Goal: Transaction & Acquisition: Purchase product/service

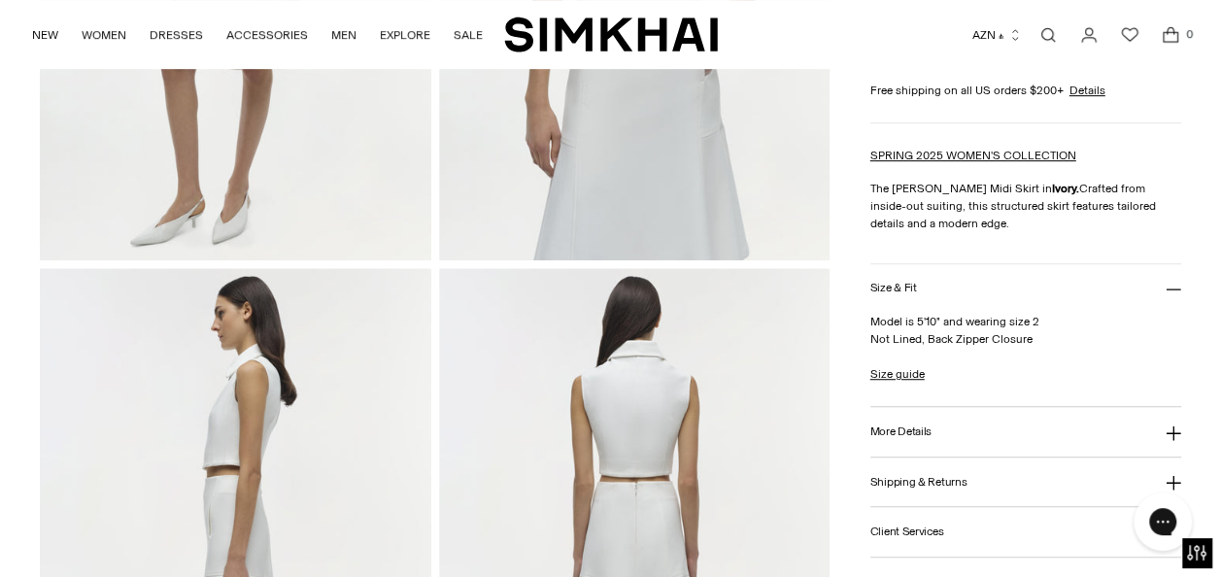
scroll to position [583, 0]
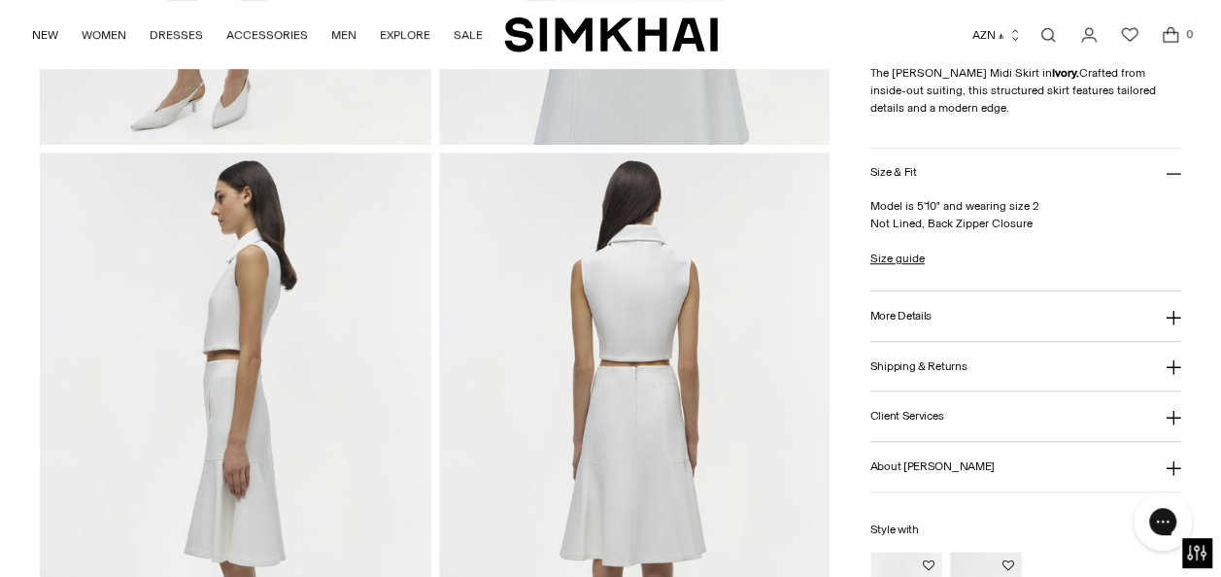
click at [901, 312] on h3 "More Details" at bounding box center [900, 316] width 61 height 13
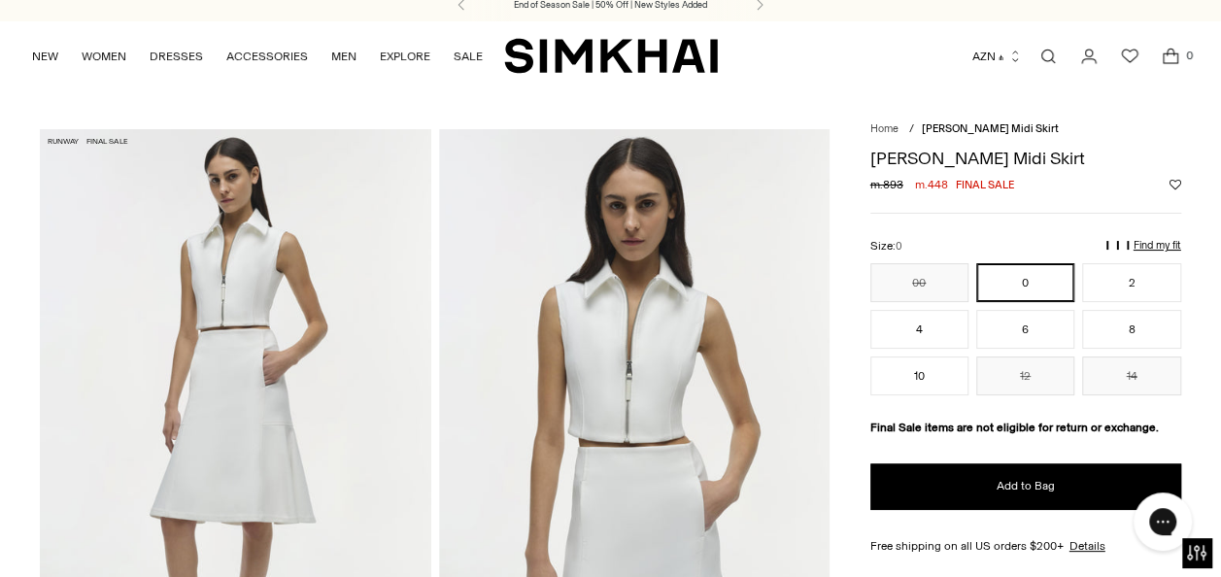
scroll to position [0, 0]
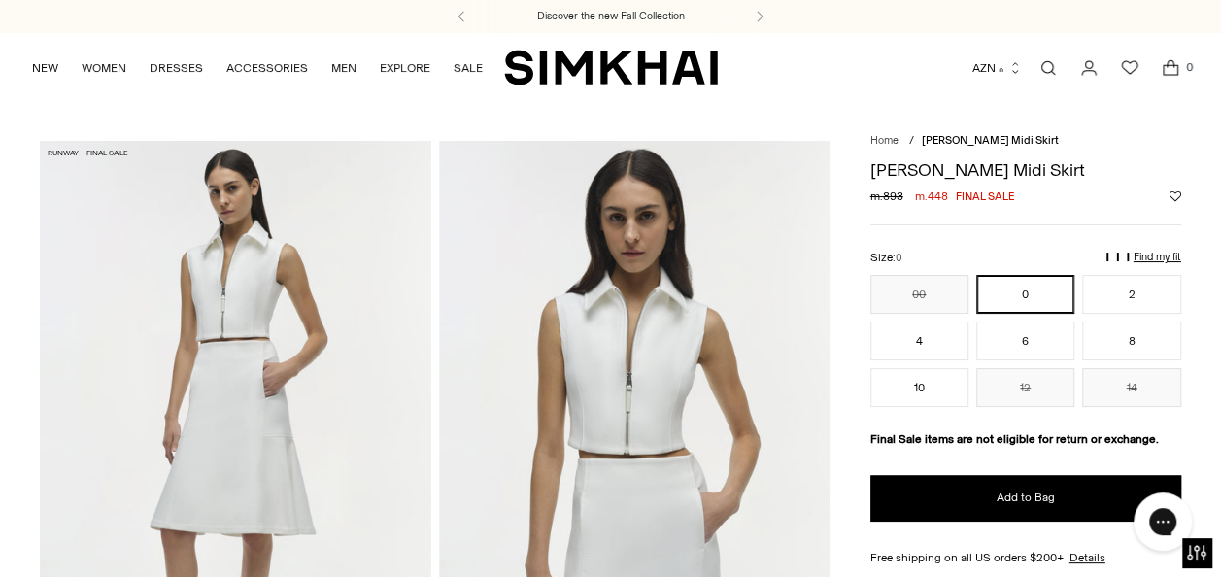
click at [878, 255] on label "Size: 0" at bounding box center [886, 258] width 32 height 18
click at [0, 0] on select "** * * * * * ** ** **" at bounding box center [0, 0] width 0 height 0
click at [981, 253] on p "Find my fit" at bounding box center [970, 265] width 22 height 35
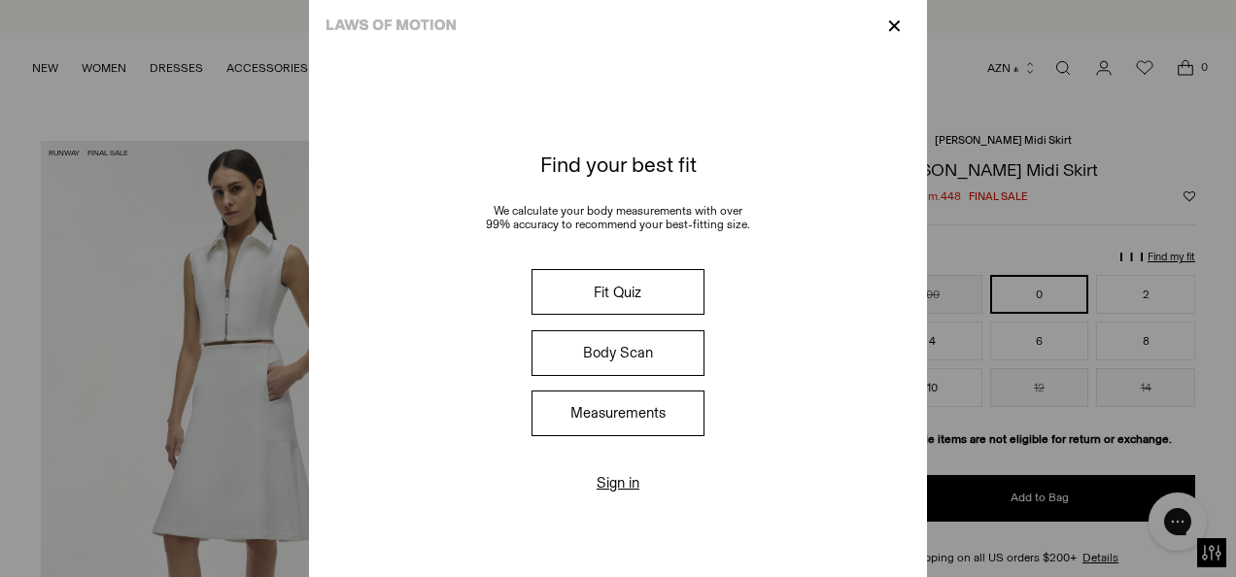
click at [661, 410] on button "Measurements" at bounding box center [617, 413] width 173 height 46
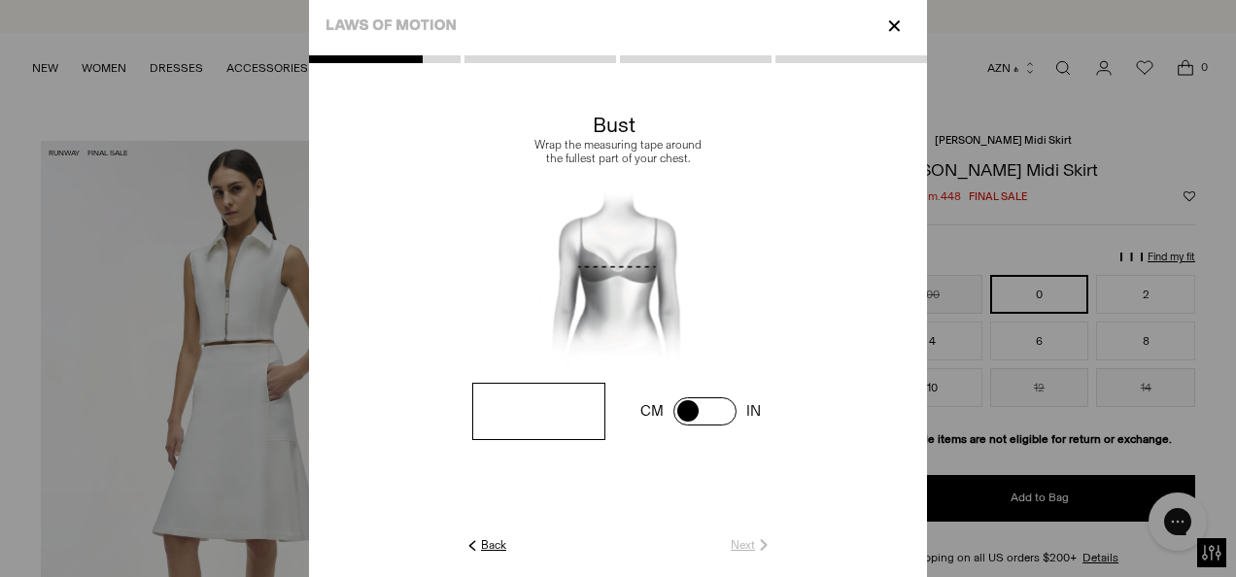
click at [894, 41] on p "✕" at bounding box center [894, 26] width 26 height 33
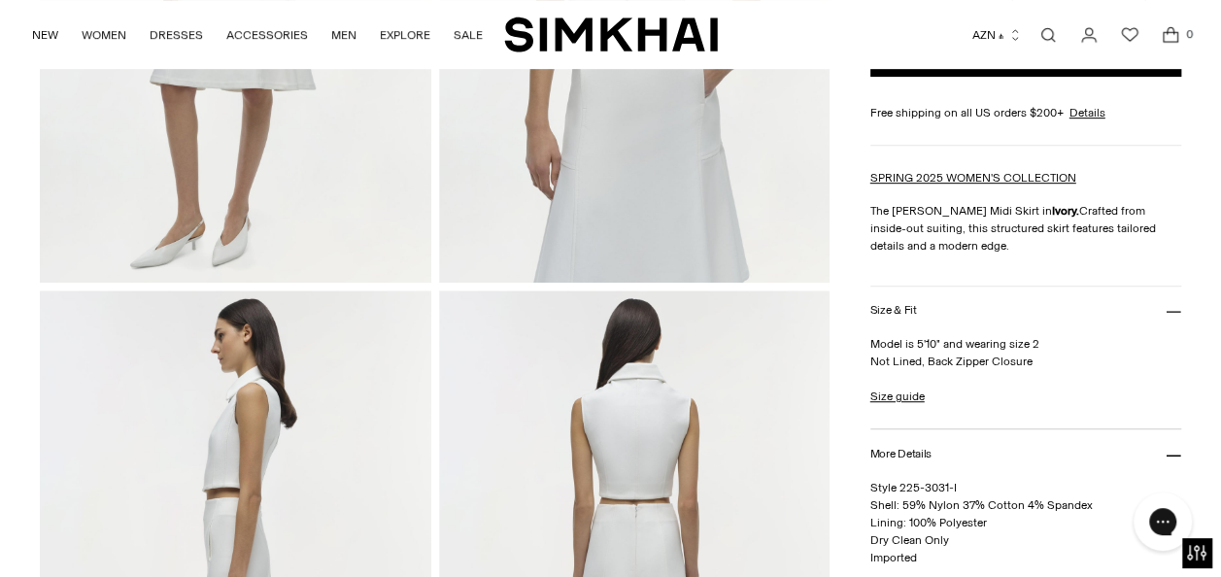
scroll to position [583, 0]
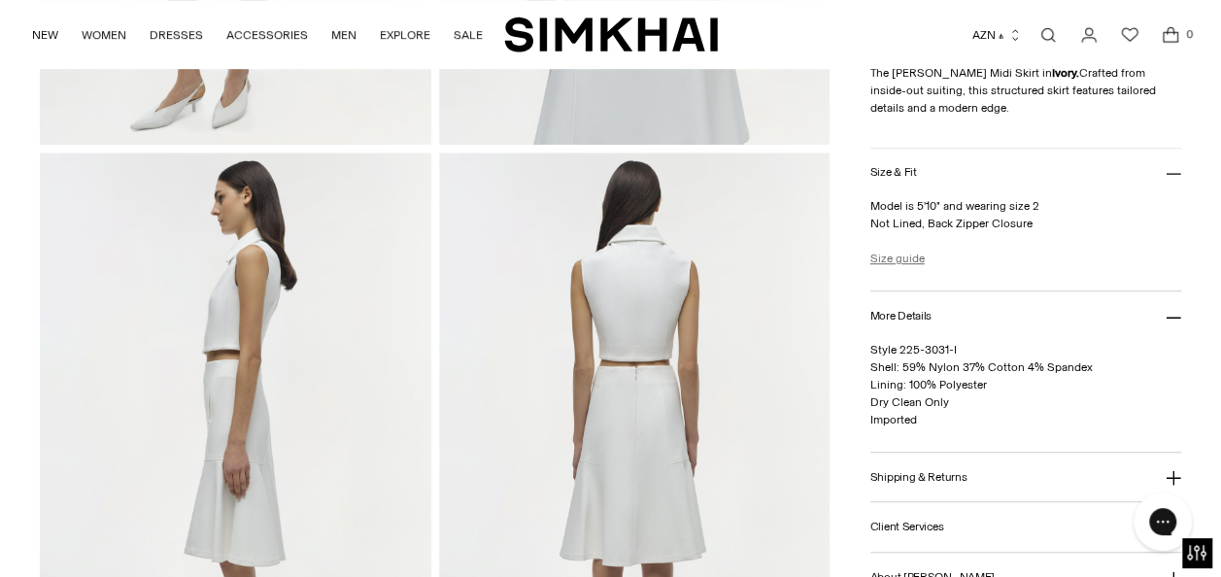
click at [902, 259] on link "Size guide" at bounding box center [897, 258] width 54 height 17
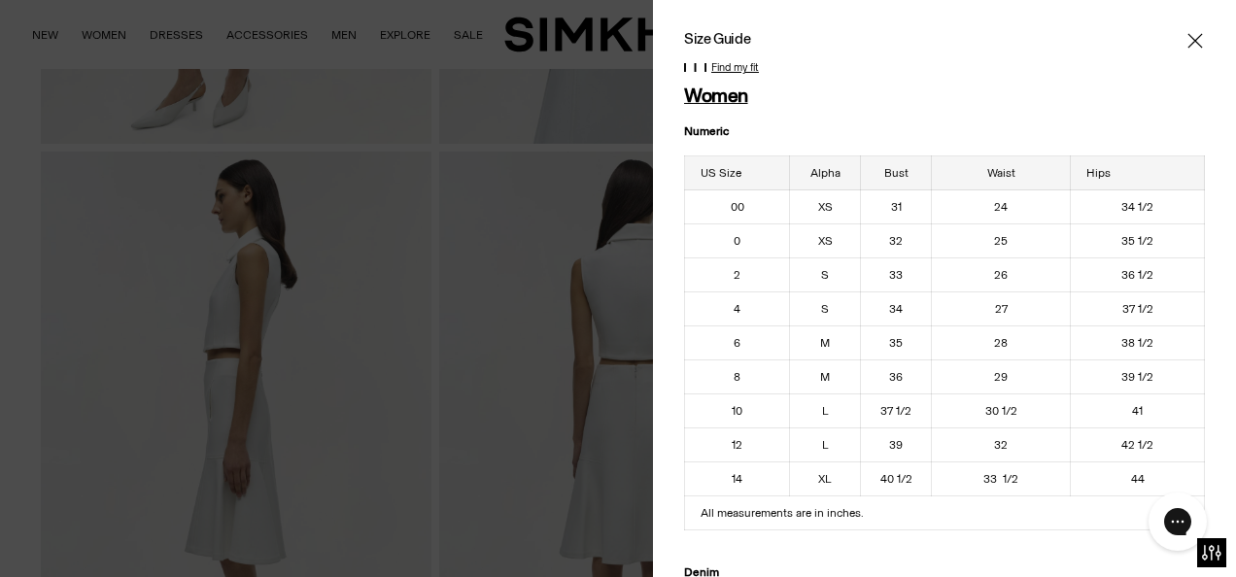
click at [624, 116] on div at bounding box center [618, 288] width 1236 height 577
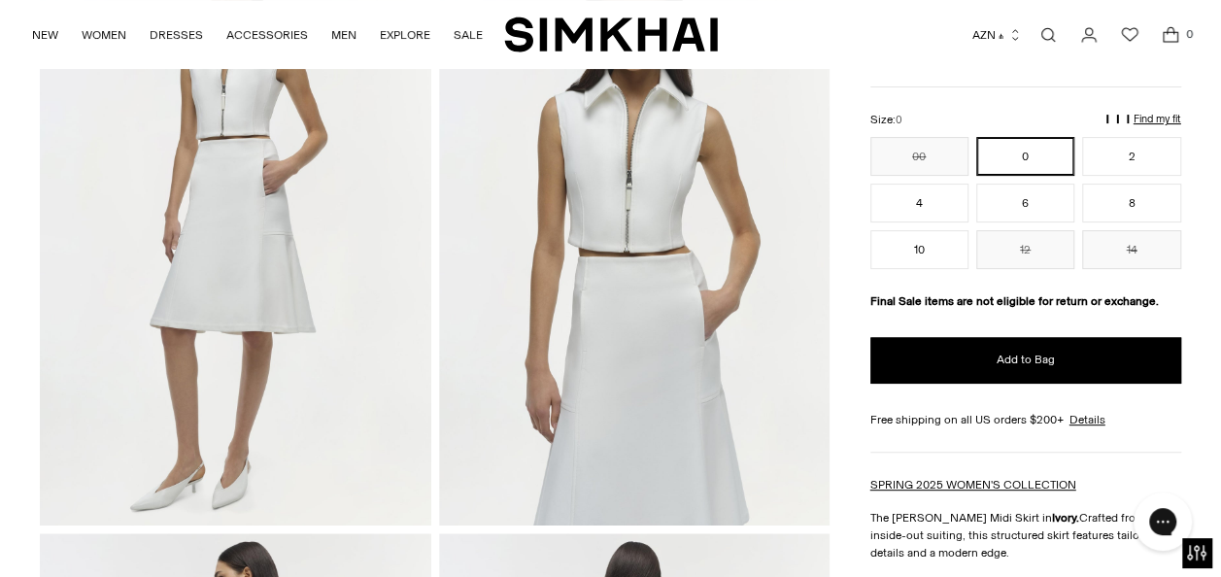
scroll to position [0, 0]
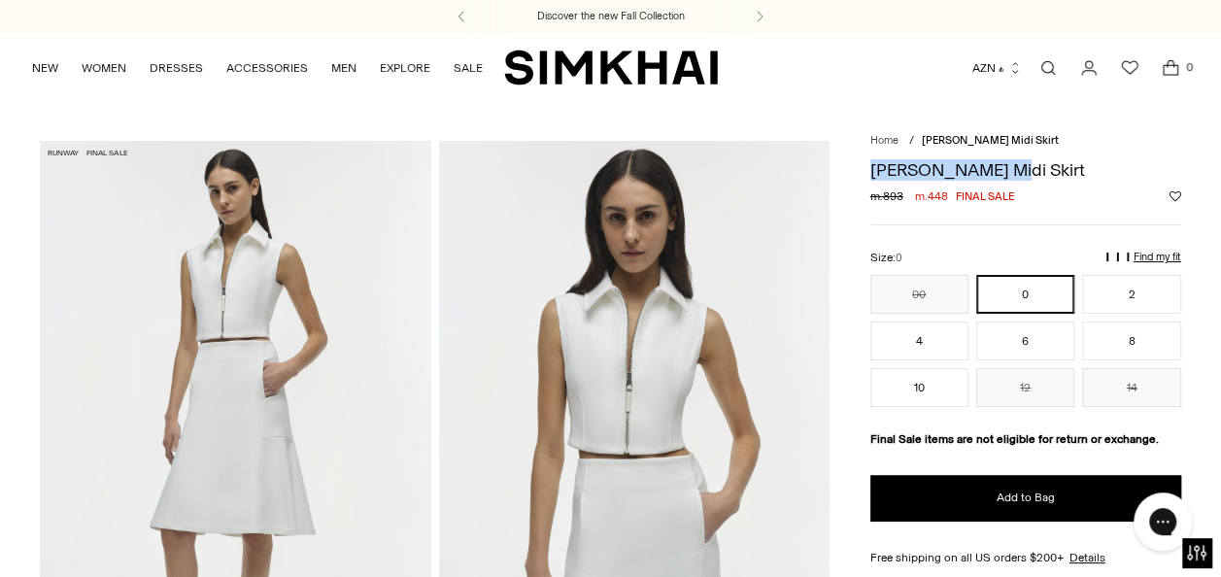
drag, startPoint x: 870, startPoint y: 169, endPoint x: 1018, endPoint y: 175, distance: 147.8
click at [1015, 175] on h1 "[PERSON_NAME] Midi Skirt" at bounding box center [1025, 169] width 311 height 17
copy h1 "[PERSON_NAME] Midi Skirt"
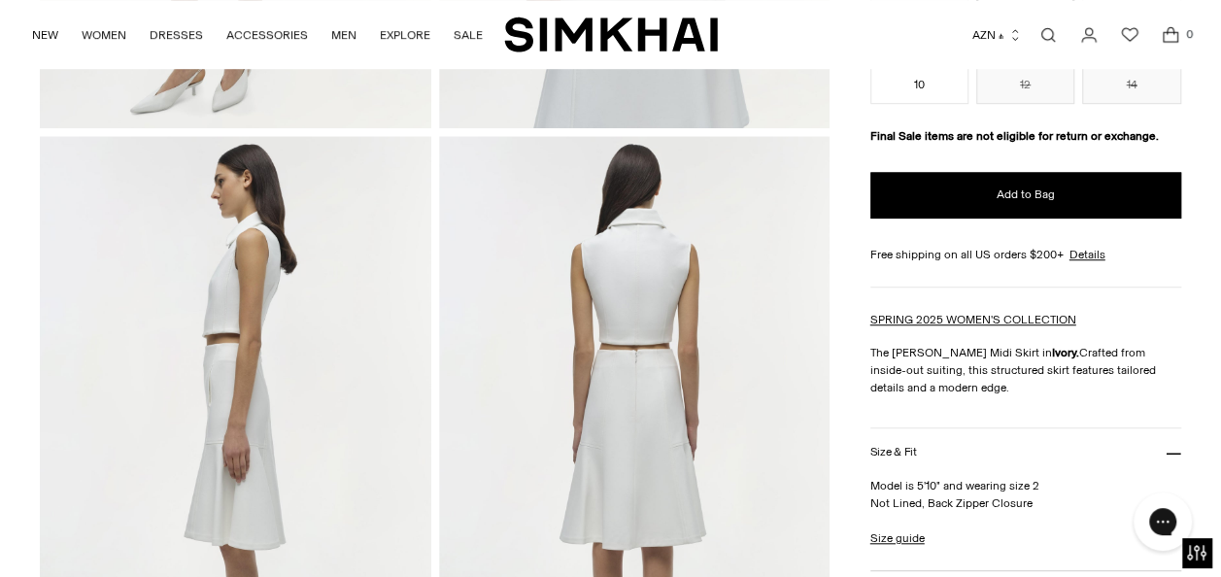
scroll to position [389, 0]
